Goal: Transaction & Acquisition: Purchase product/service

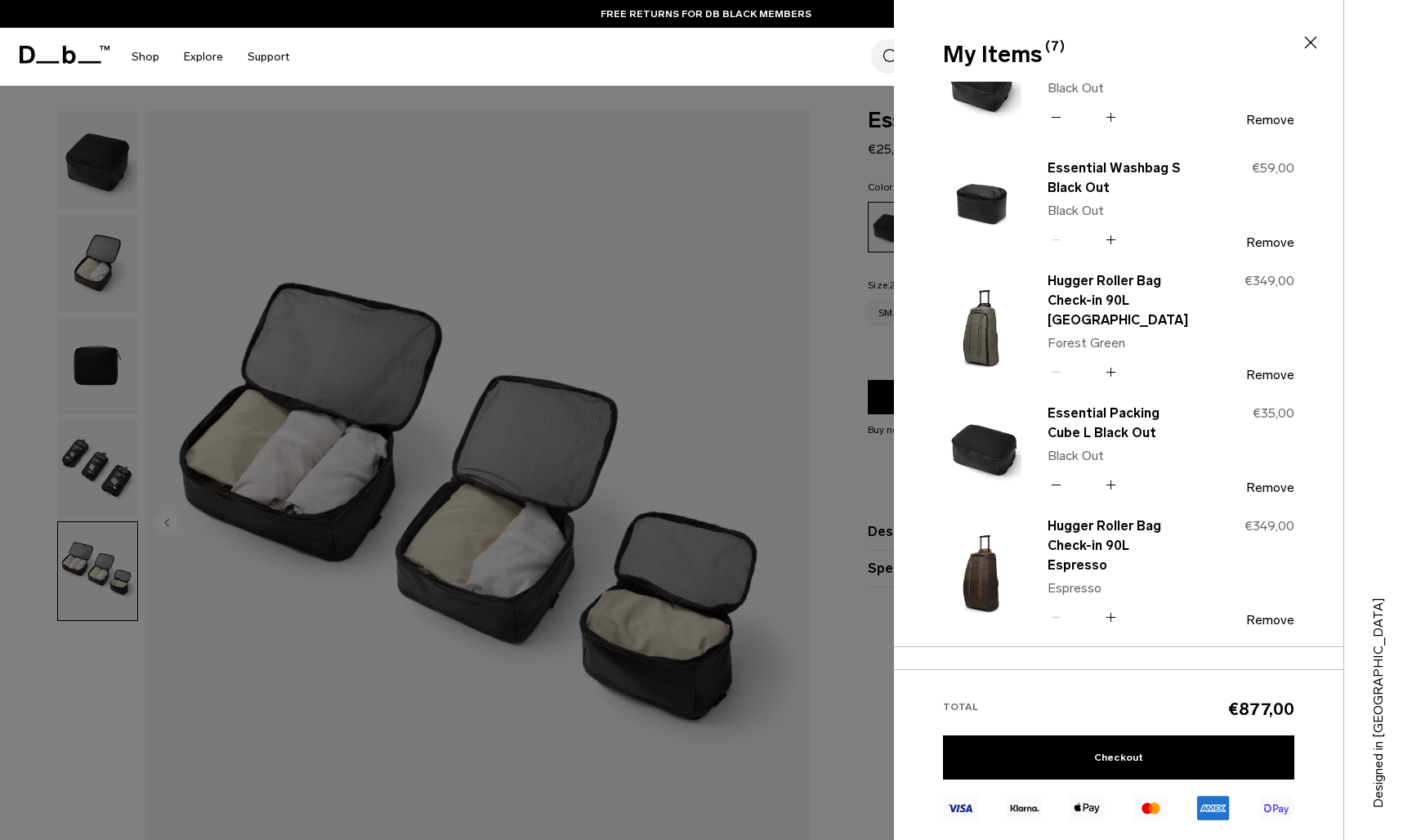
scroll to position [60, 0]
click at [1268, 611] on button "Remove" at bounding box center [1269, 618] width 48 height 15
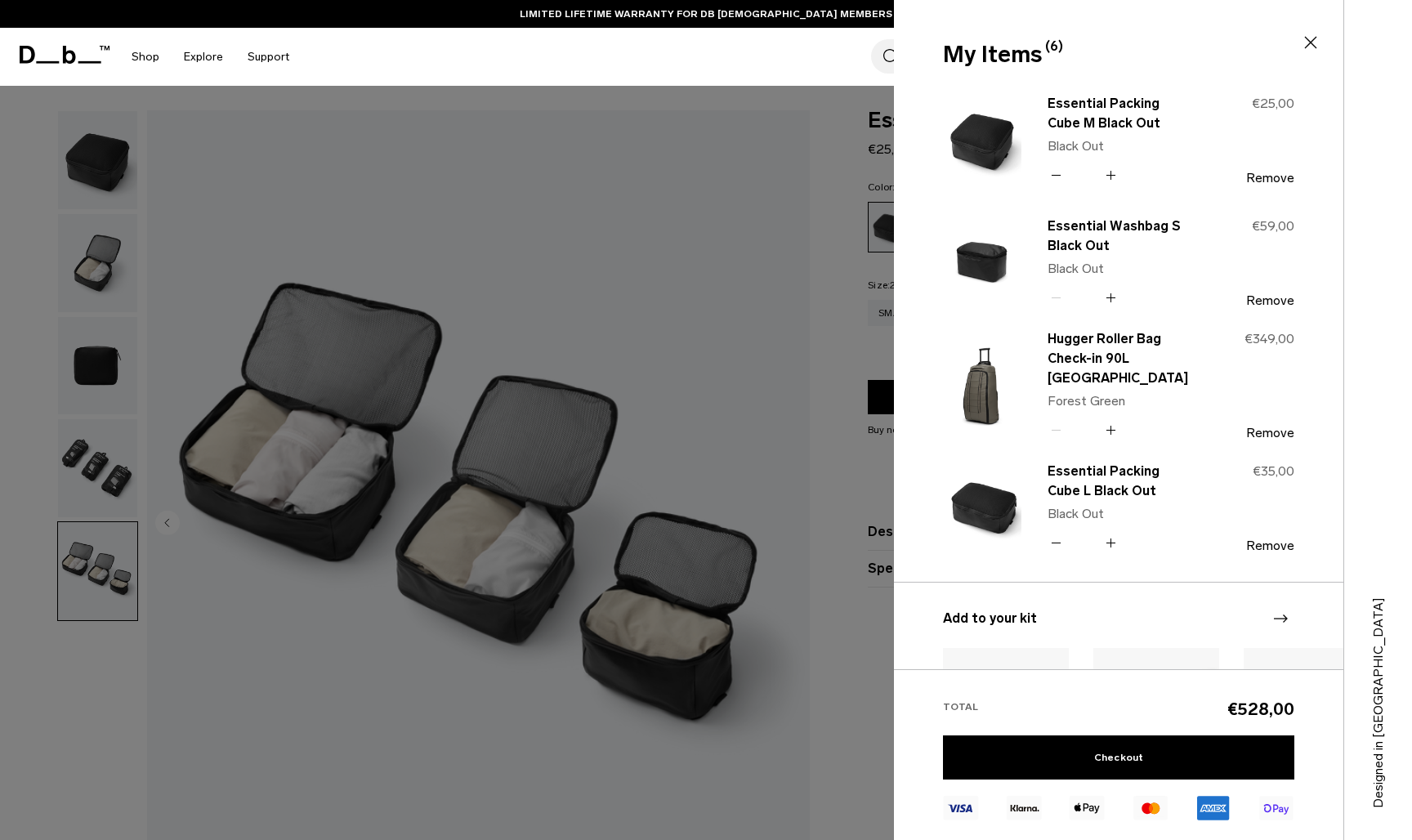
scroll to position [0, 0]
click at [87, 480] on div at bounding box center [706, 420] width 1412 height 840
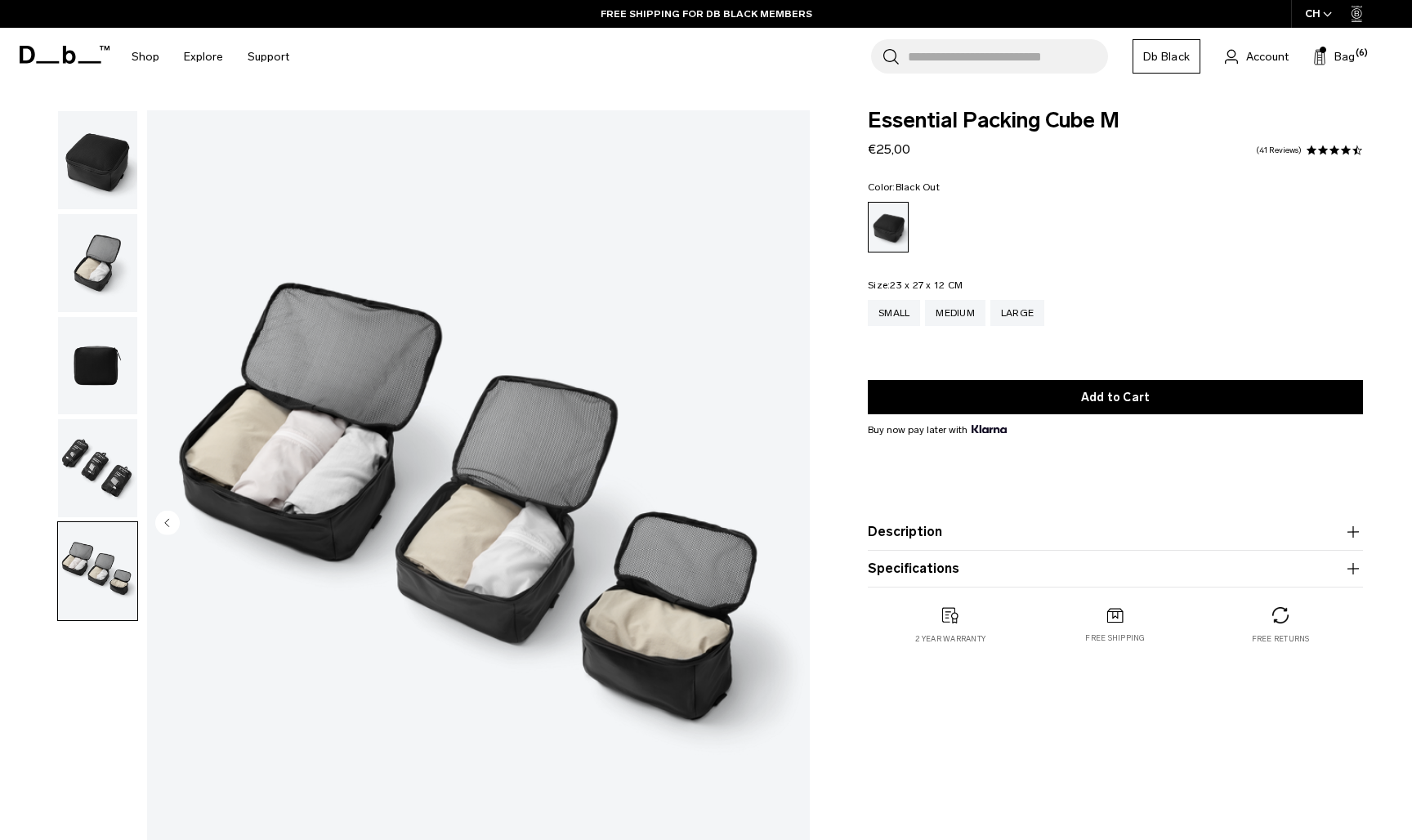
click at [87, 480] on img "button" at bounding box center [97, 468] width 79 height 98
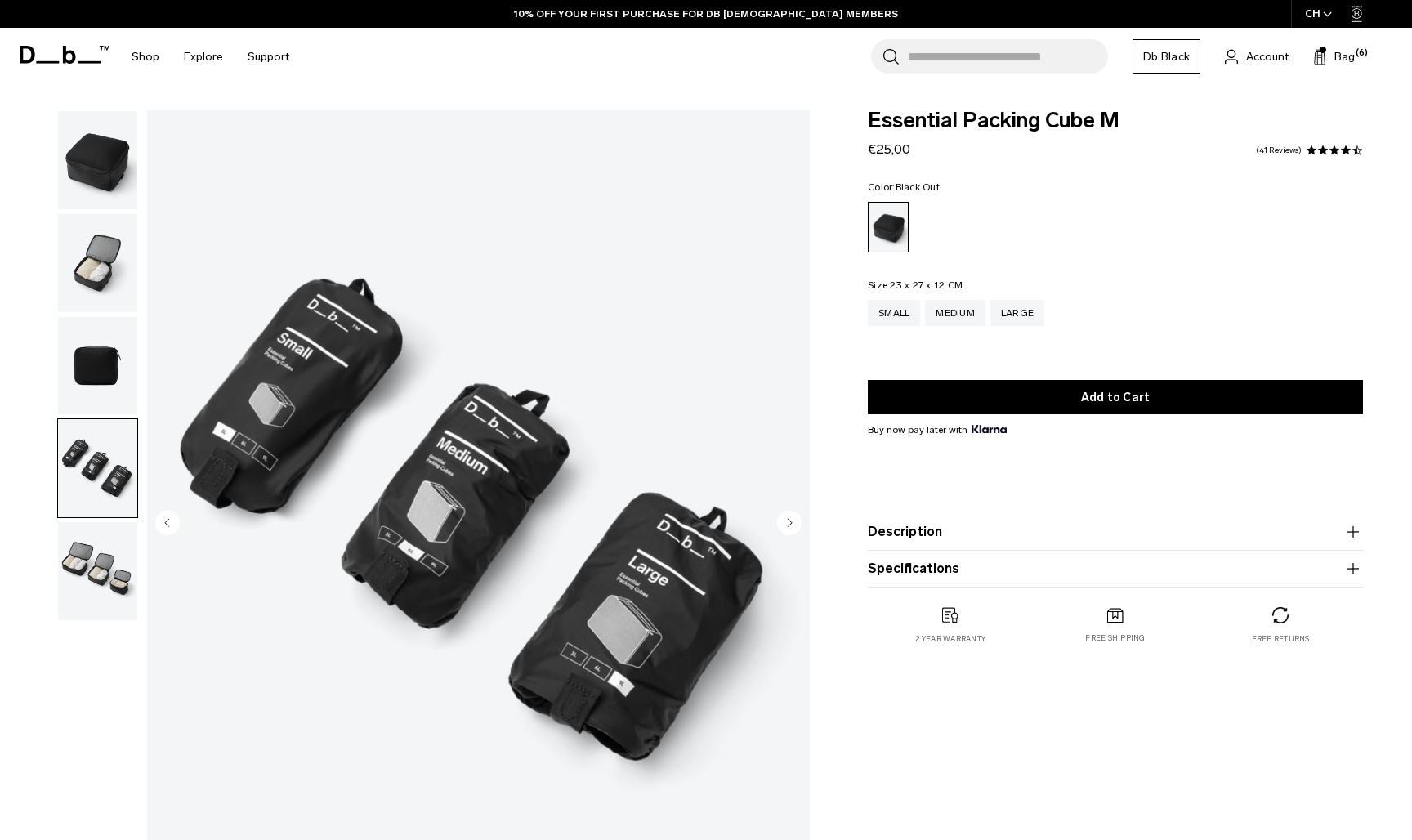
click at [1339, 58] on span "Bag" at bounding box center [1344, 57] width 21 height 18
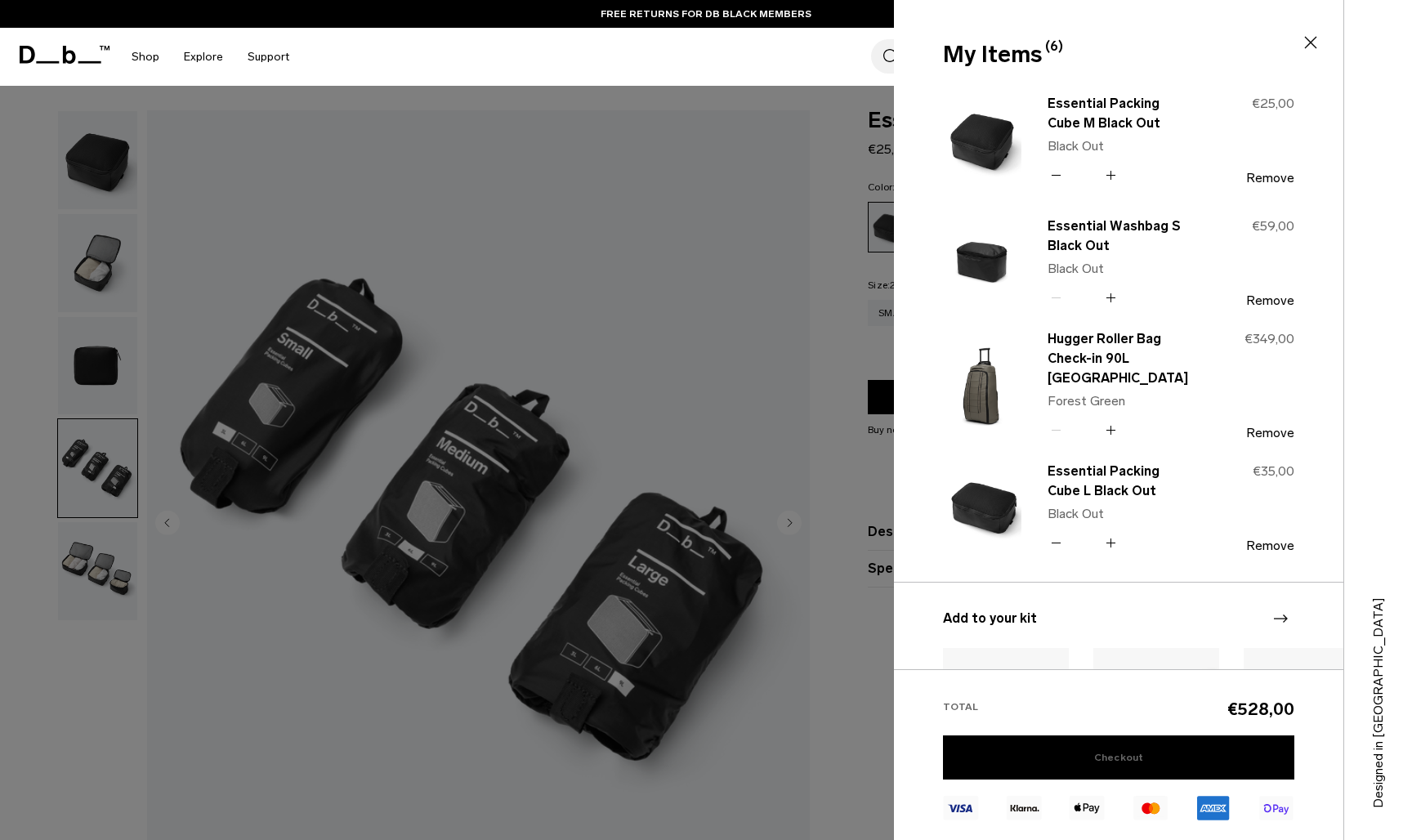
click at [1146, 752] on link "Checkout" at bounding box center [1118, 757] width 351 height 44
click at [1262, 300] on button "Remove" at bounding box center [1269, 300] width 48 height 15
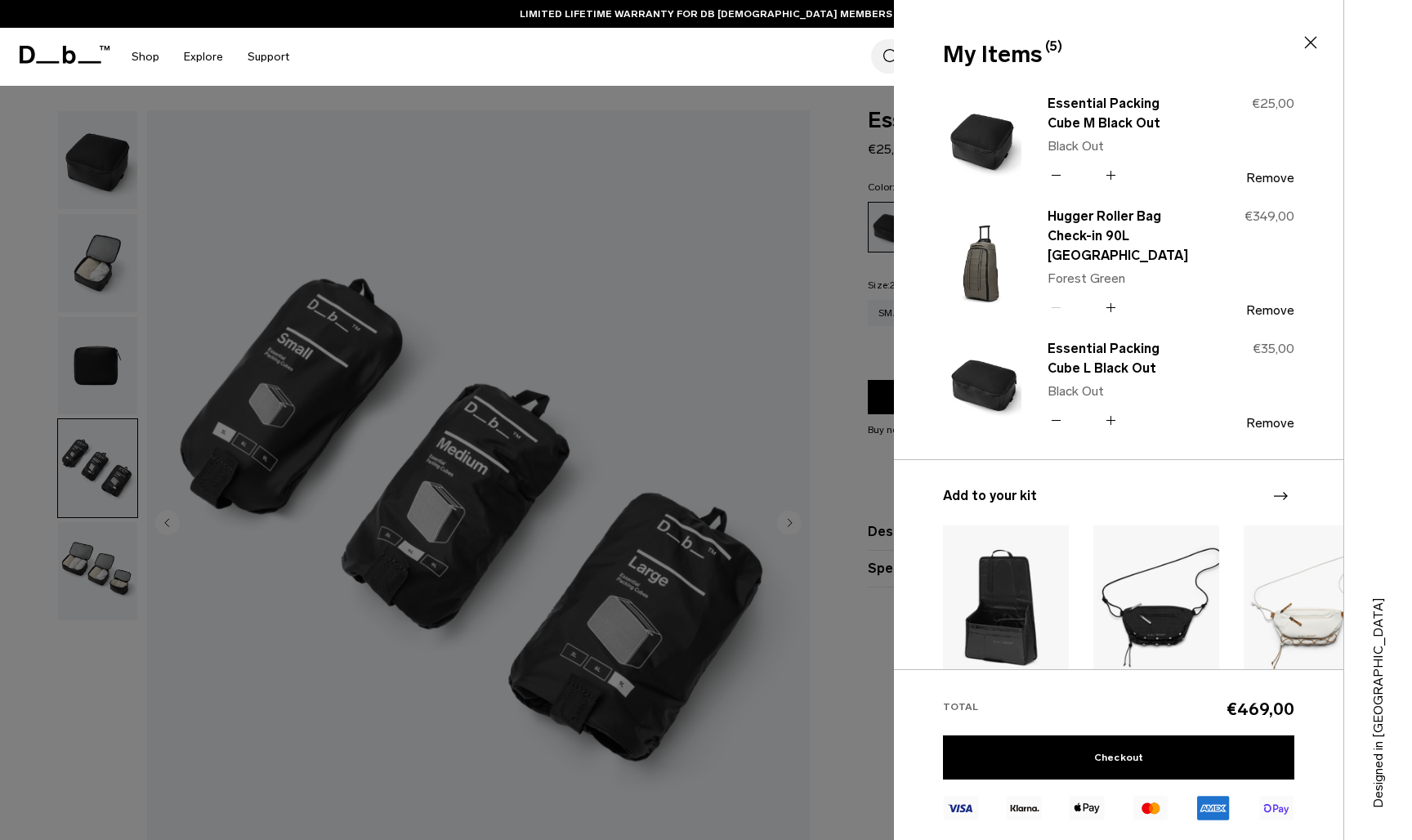
click at [1283, 492] on icon "Next slide" at bounding box center [1280, 496] width 20 height 20
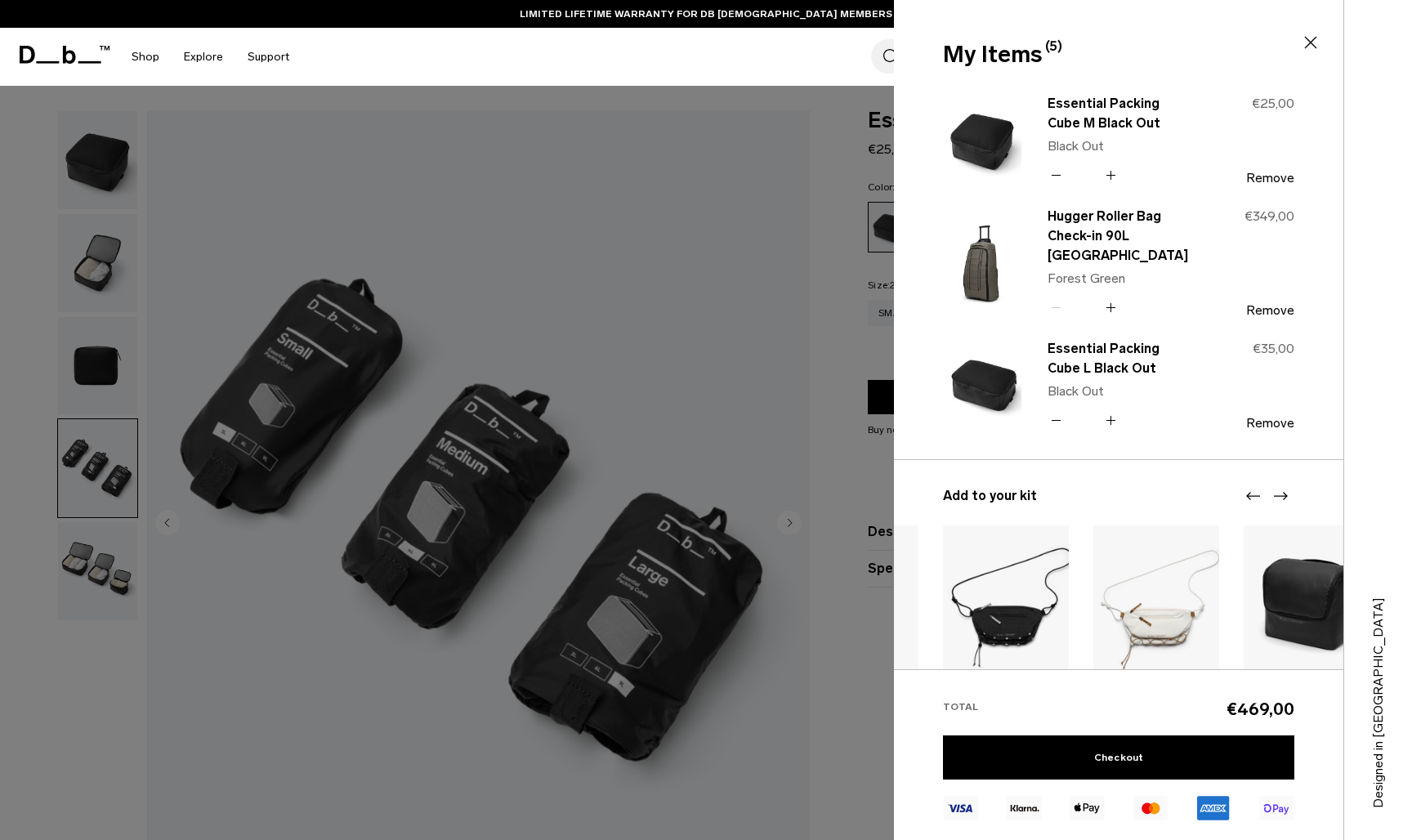
click at [1283, 492] on icon "Next slide" at bounding box center [1280, 496] width 20 height 20
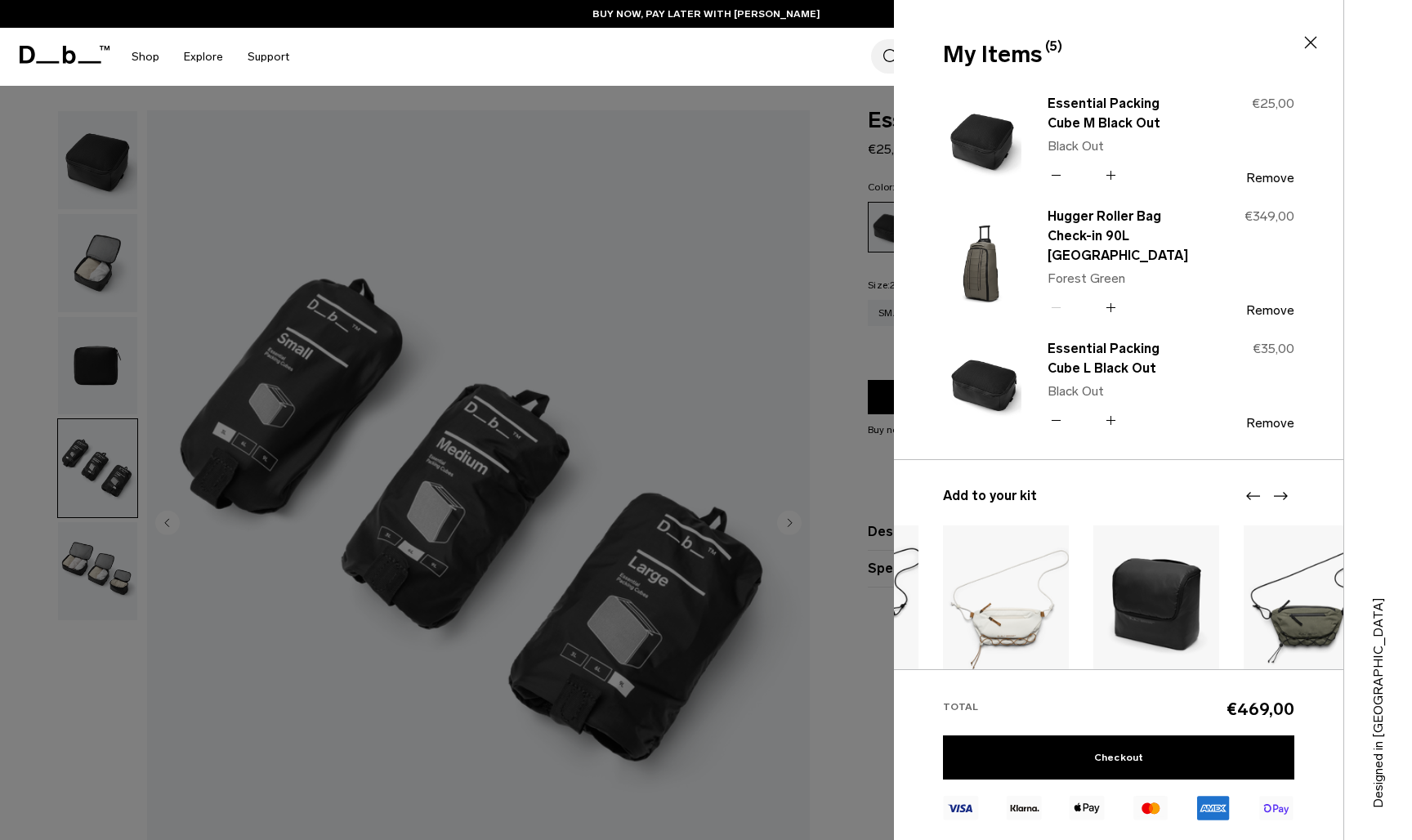
click at [1278, 491] on icon "Next slide" at bounding box center [1280, 496] width 20 height 20
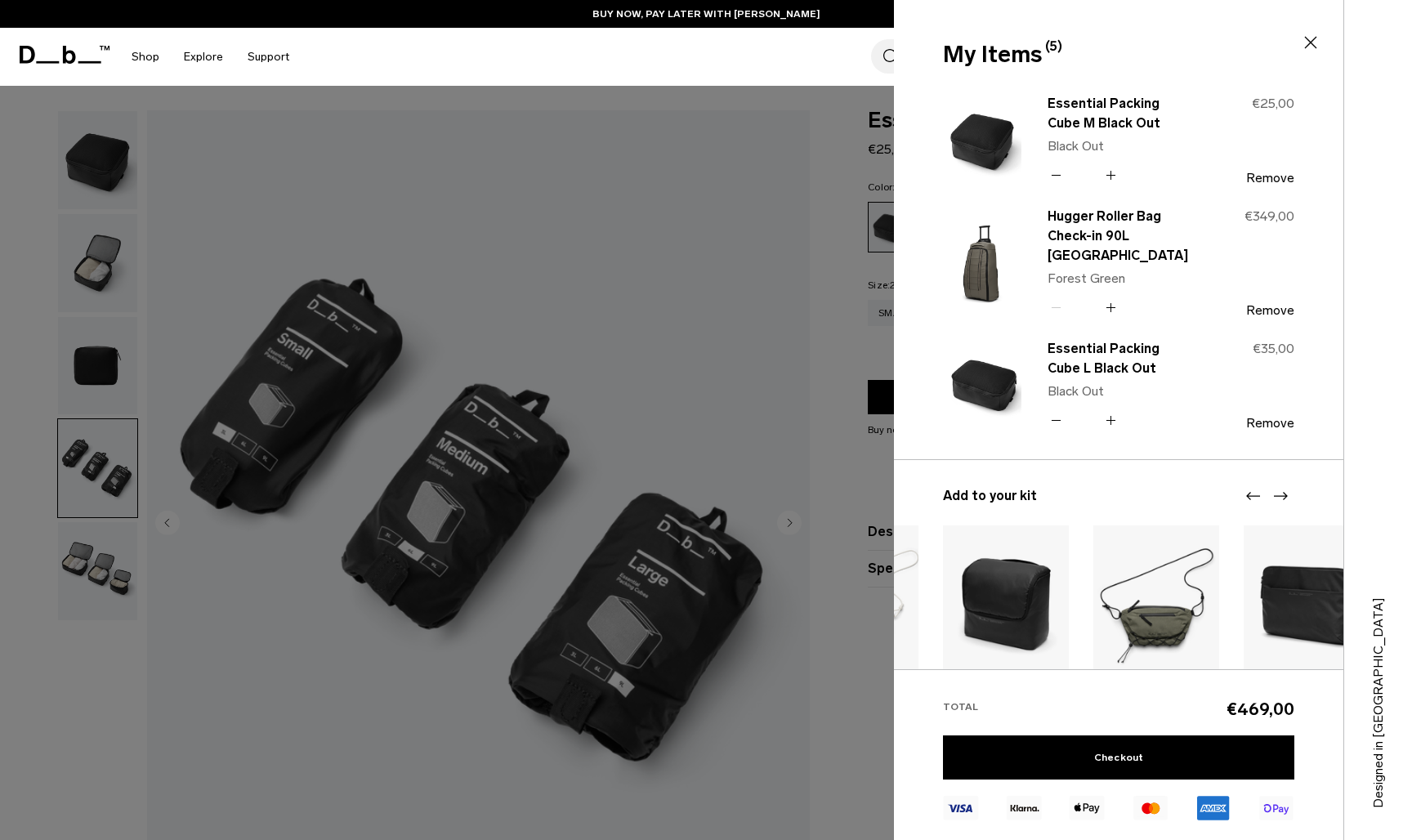
click at [1279, 491] on icon "Next slide" at bounding box center [1280, 496] width 20 height 20
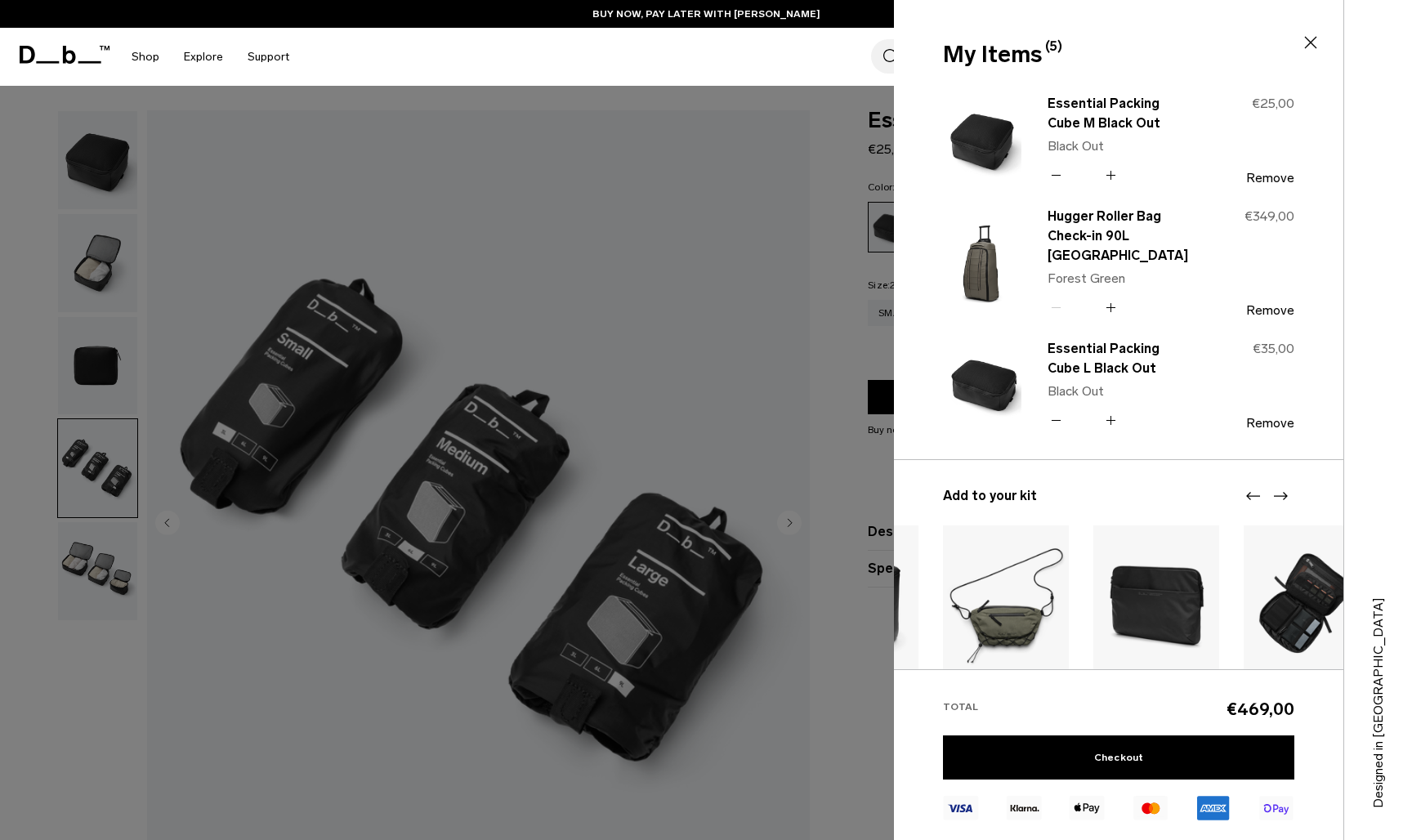
click at [1279, 491] on icon "Next slide" at bounding box center [1280, 496] width 20 height 20
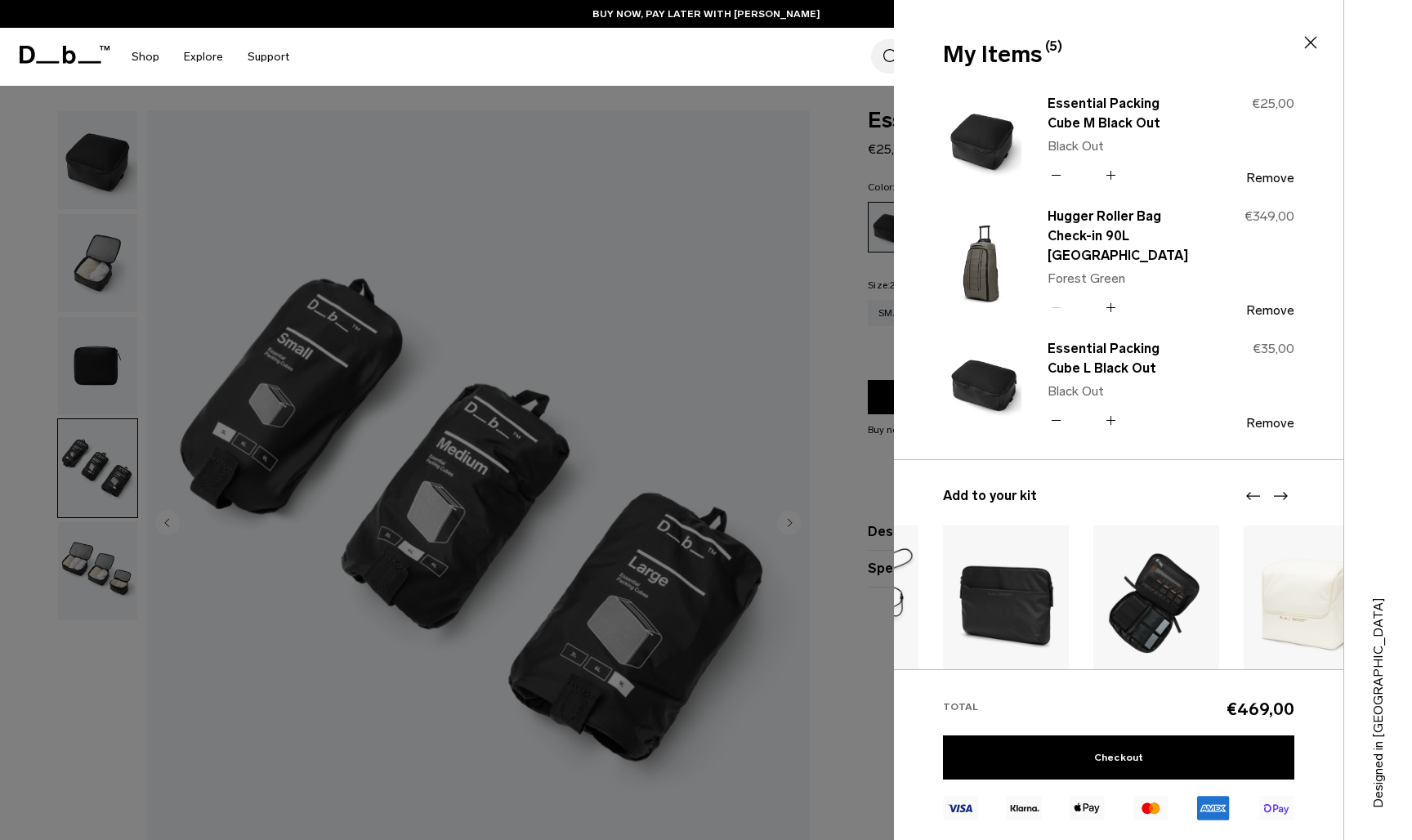
click at [1174, 595] on img "7 / 20" at bounding box center [1156, 603] width 126 height 157
click at [1283, 494] on icon "Next slide" at bounding box center [1280, 496] width 20 height 20
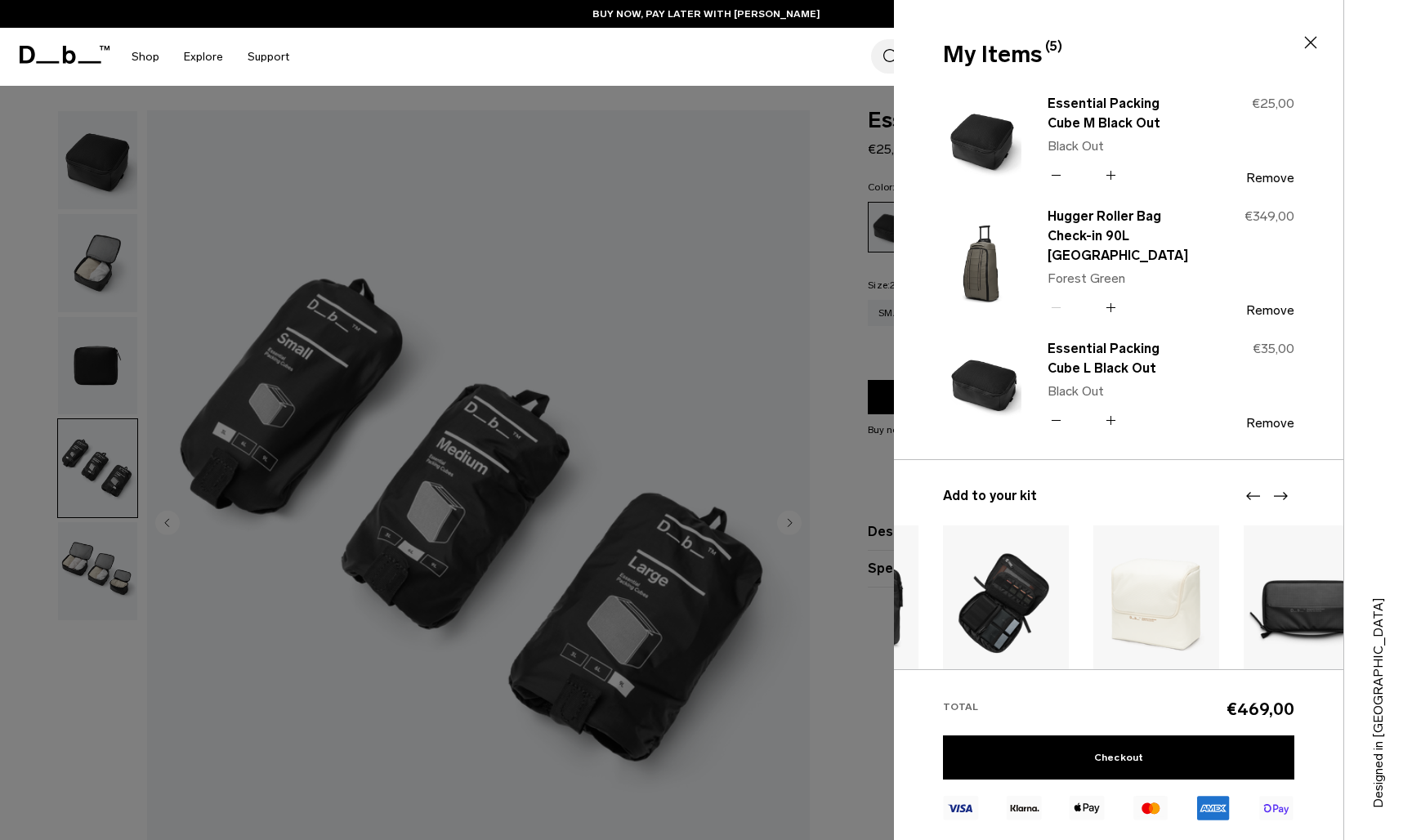
click at [1149, 614] on img "8 / 20" at bounding box center [1156, 603] width 126 height 157
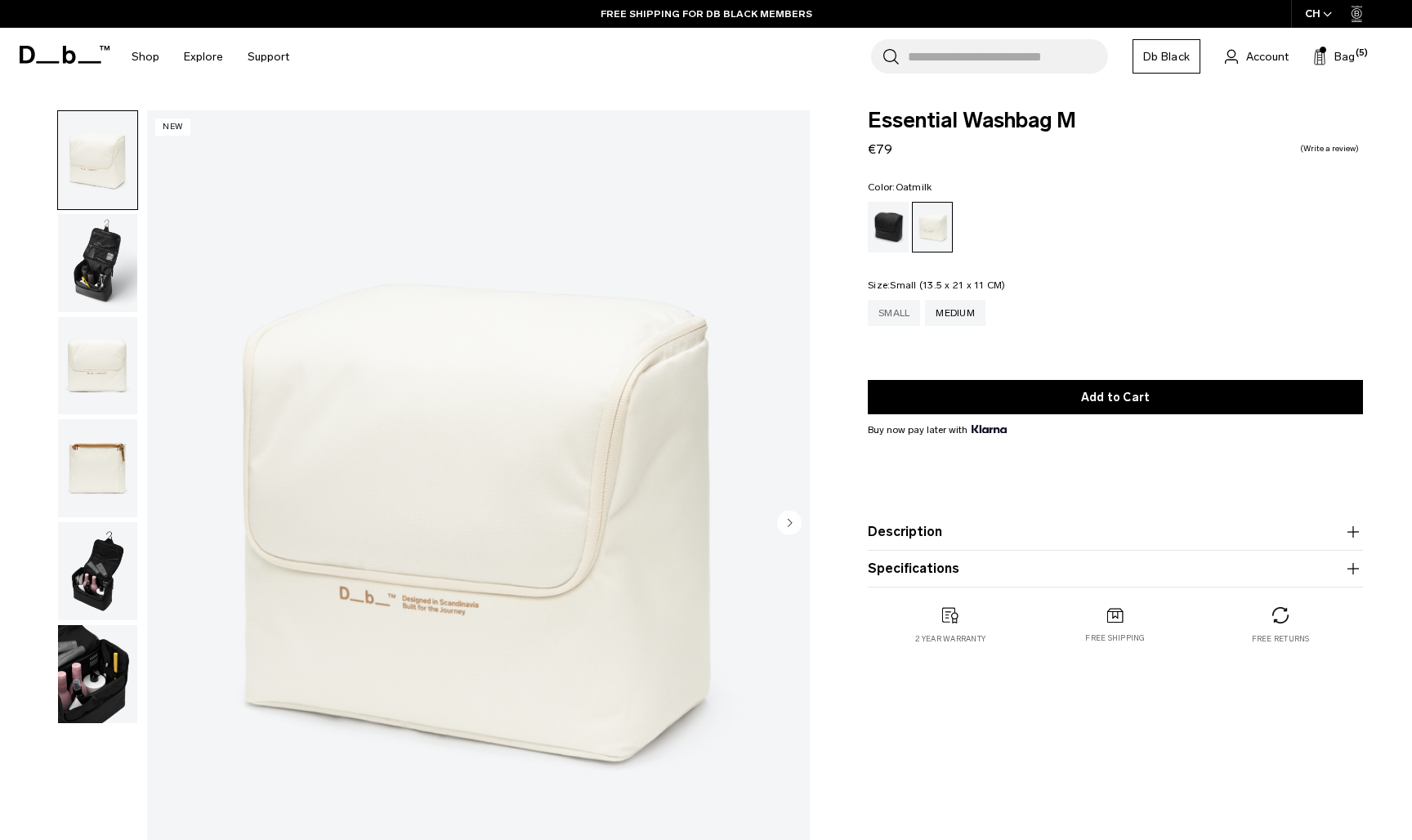
click at [882, 316] on div "Small" at bounding box center [893, 313] width 52 height 26
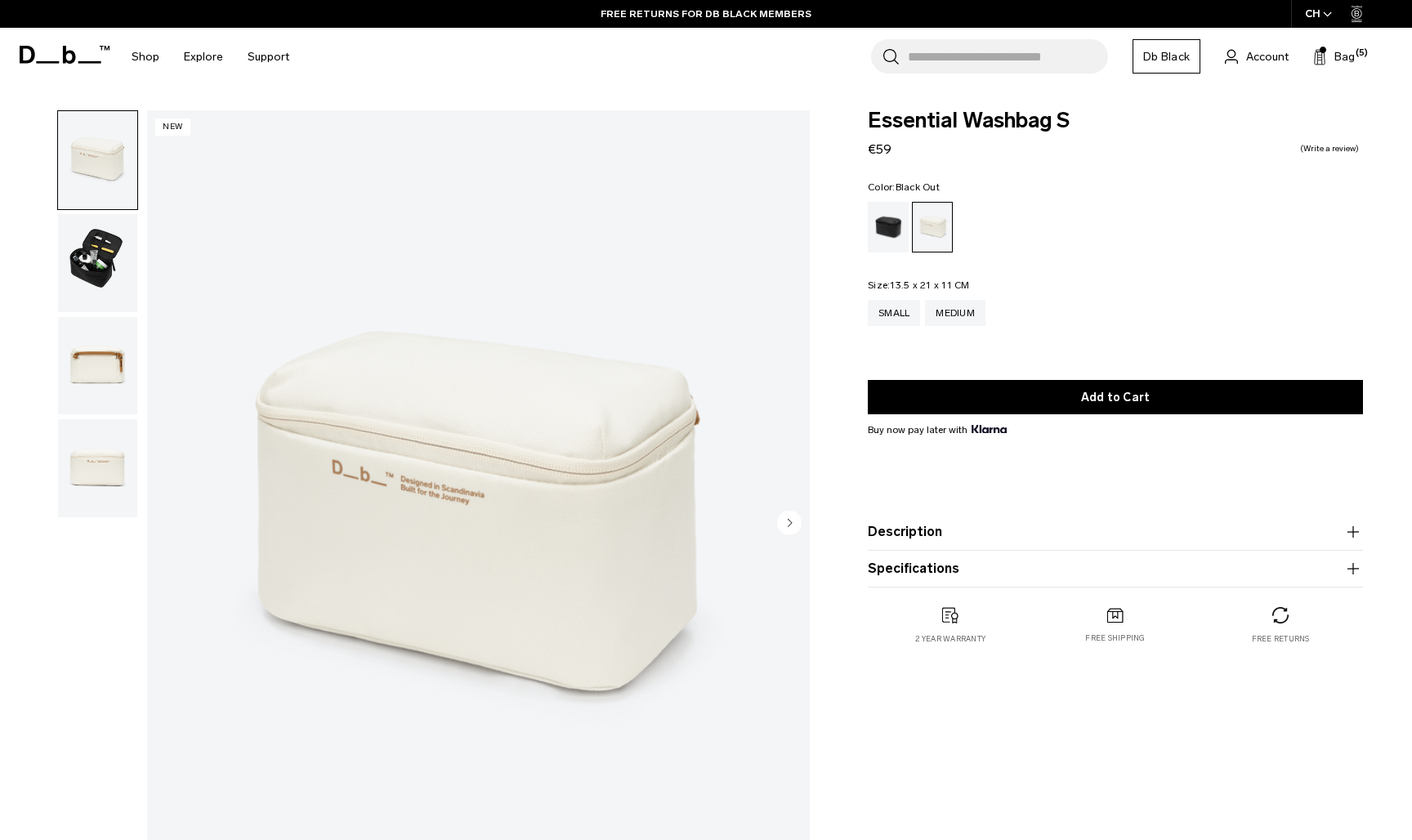
click at [887, 242] on div "Black Out" at bounding box center [888, 227] width 42 height 51
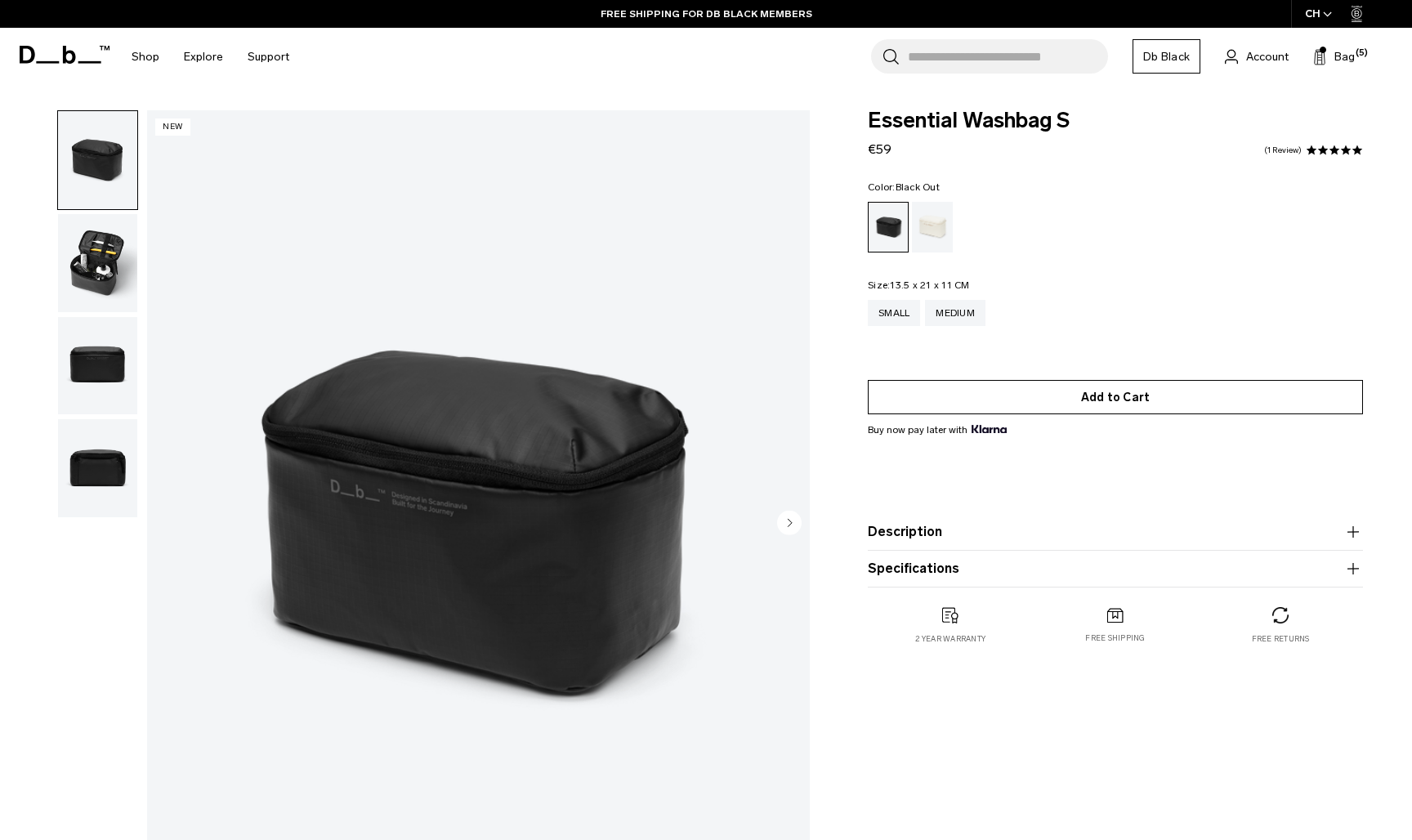
click at [1026, 395] on button "Add to Cart" at bounding box center [1115, 397] width 495 height 34
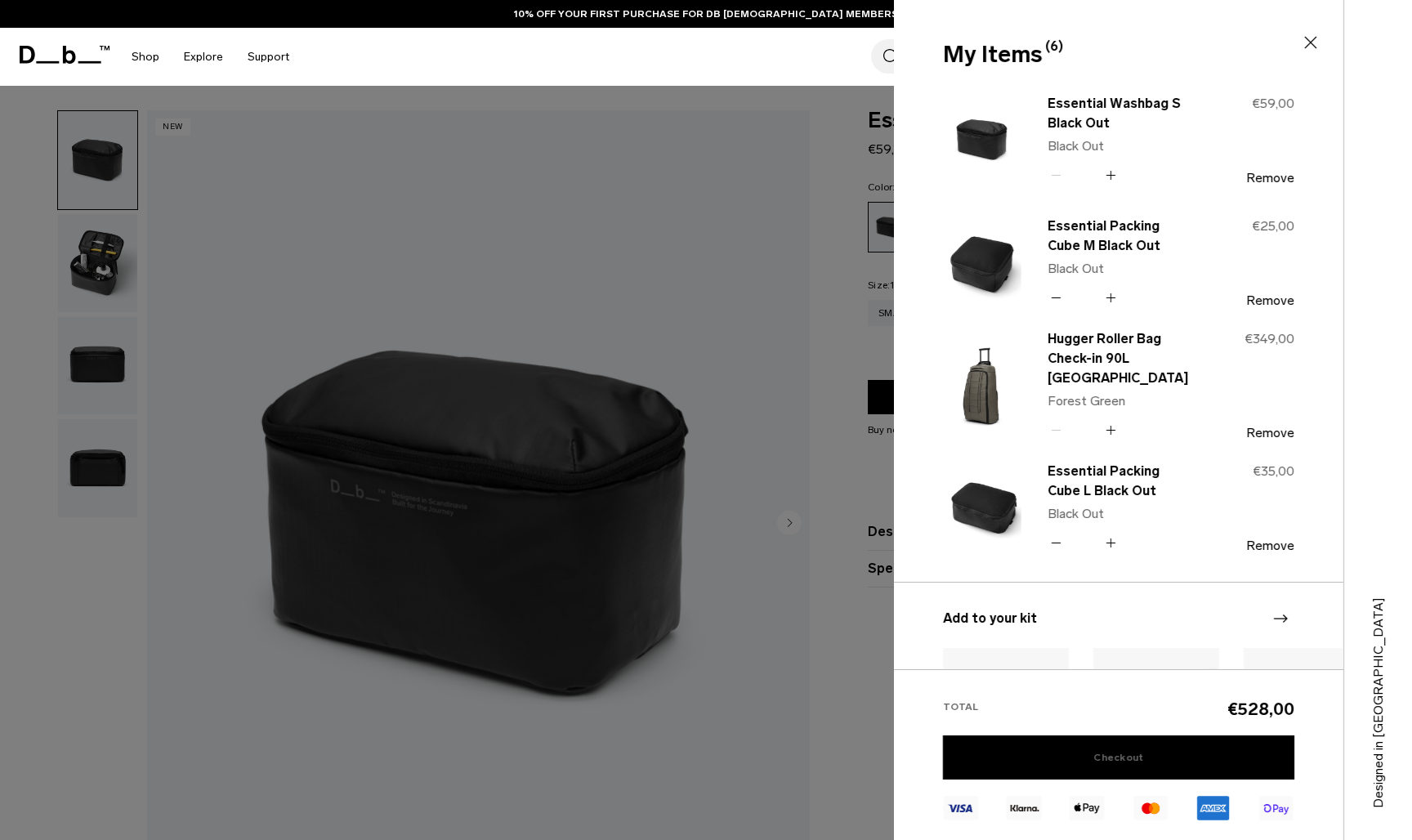
click at [1140, 752] on link "Checkout" at bounding box center [1118, 757] width 351 height 44
click at [1055, 294] on icon at bounding box center [1056, 297] width 16 height 23
click at [1053, 540] on icon at bounding box center [1056, 543] width 16 height 23
click at [1131, 755] on link "Checkout" at bounding box center [1118, 757] width 351 height 44
